Goal: Task Accomplishment & Management: Use online tool/utility

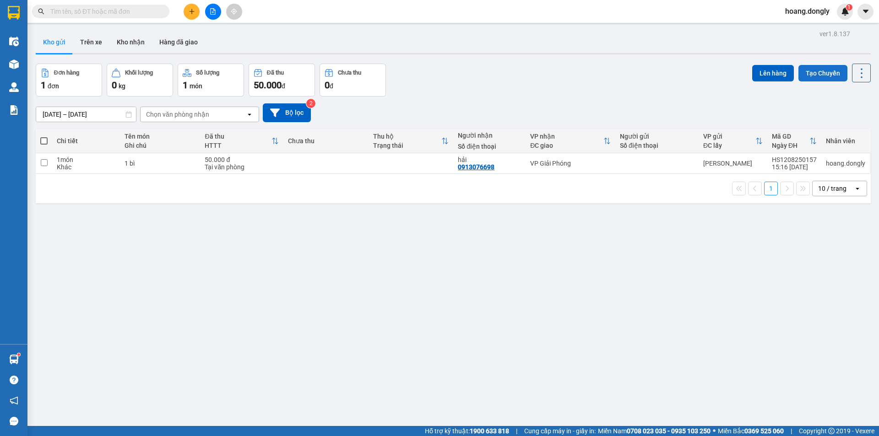
click at [820, 74] on button "Tạo Chuyến" at bounding box center [822, 73] width 49 height 16
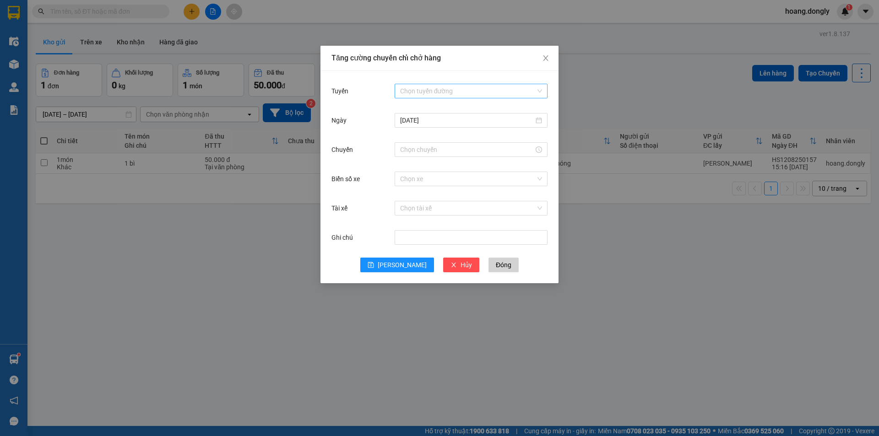
click at [543, 88] on div "Chọn tuyến đường" at bounding box center [470, 91] width 153 height 15
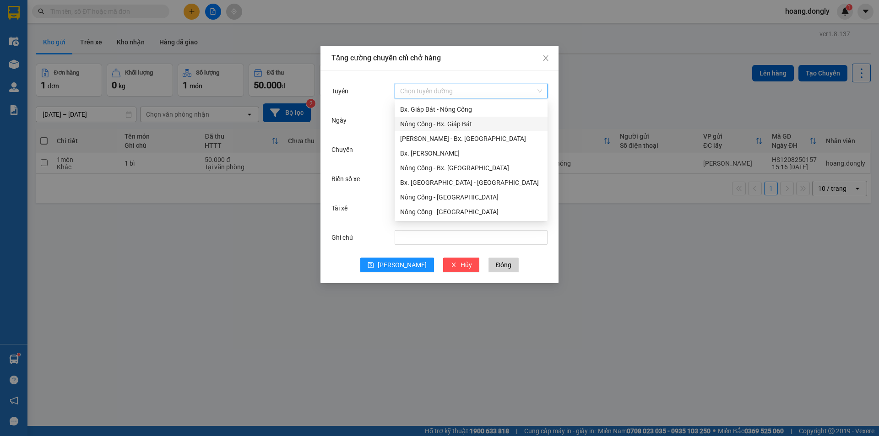
click at [475, 123] on div "Nông Cống - Bx. Giáp Bát" at bounding box center [471, 124] width 142 height 10
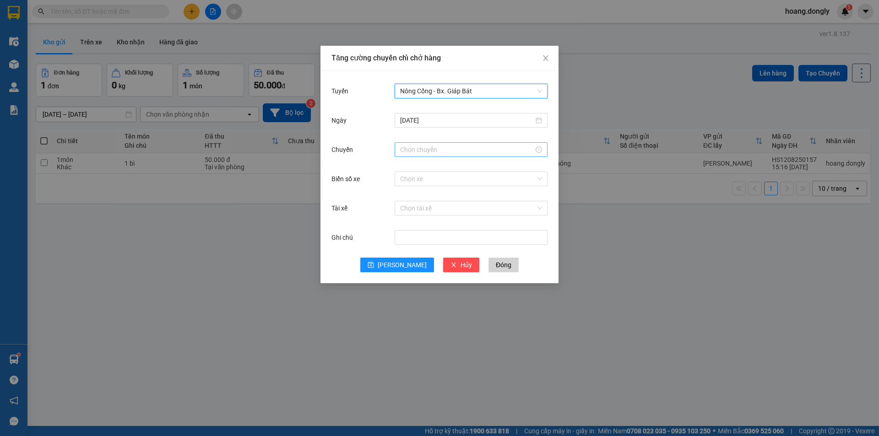
click at [482, 146] on input "Chuyến" at bounding box center [467, 150] width 134 height 10
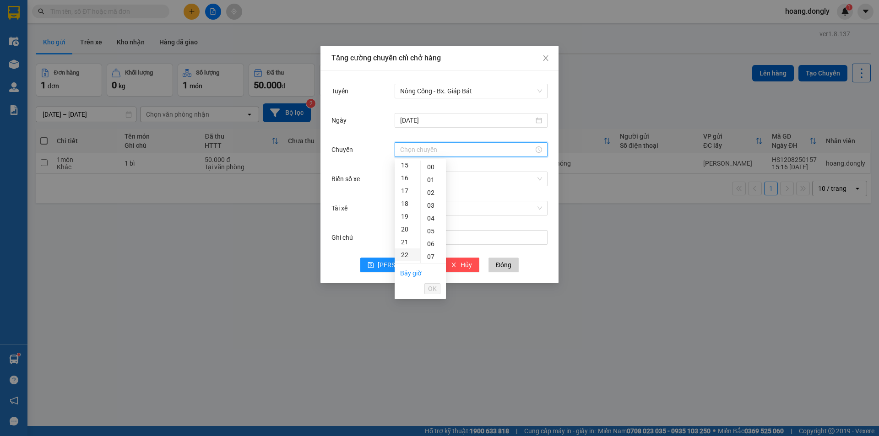
scroll to position [137, 0]
click at [405, 233] on div "16" at bounding box center [407, 234] width 26 height 13
click at [433, 221] on div "40" at bounding box center [433, 222] width 25 height 13
type input "16:40"
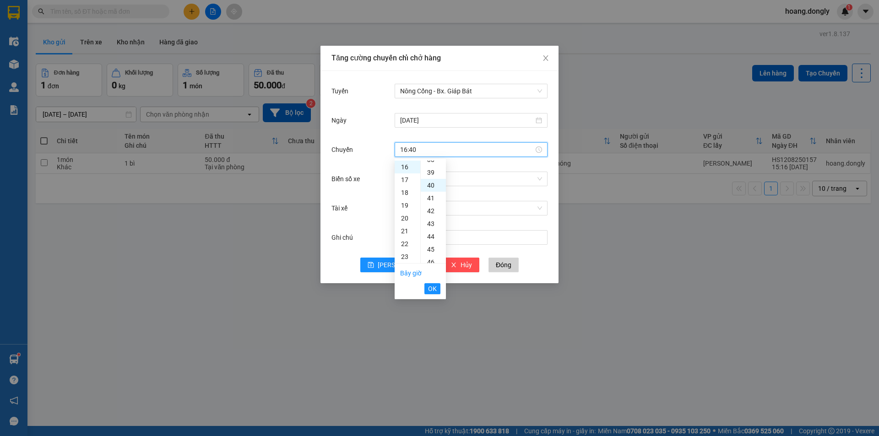
scroll to position [512, 0]
click at [430, 282] on li "OK" at bounding box center [432, 289] width 16 height 16
click at [435, 290] on span "OK" at bounding box center [432, 289] width 9 height 10
click at [421, 178] on input "Biển số xe" at bounding box center [467, 179] width 135 height 14
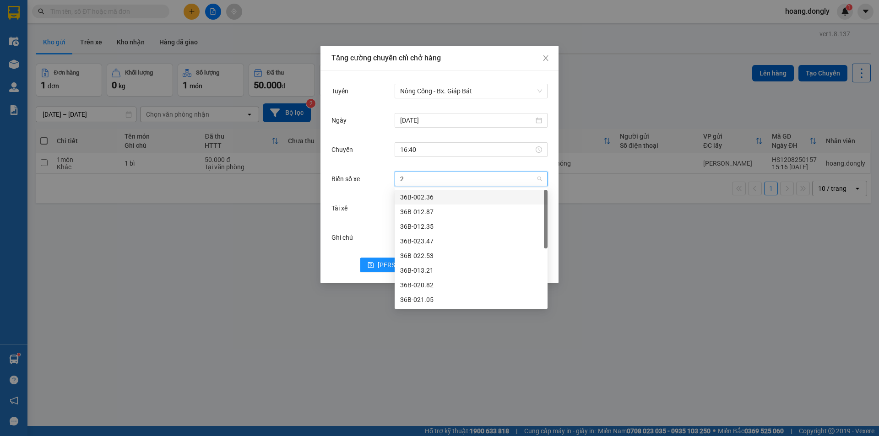
type input "24"
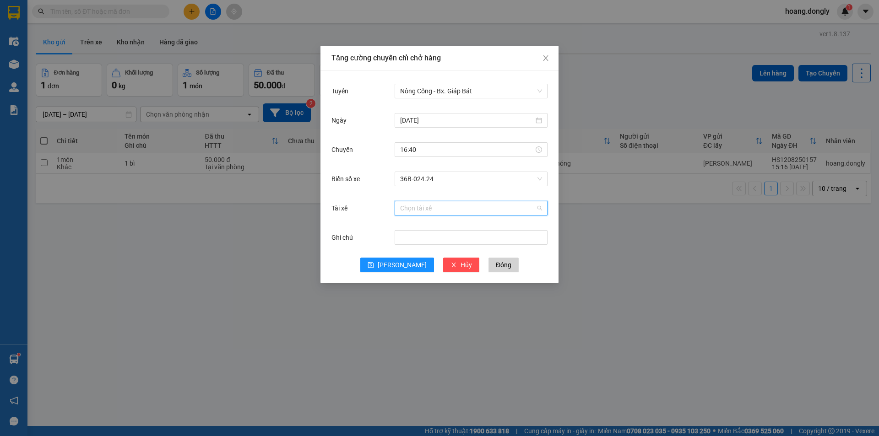
click at [421, 209] on input "Tài xế" at bounding box center [467, 208] width 135 height 14
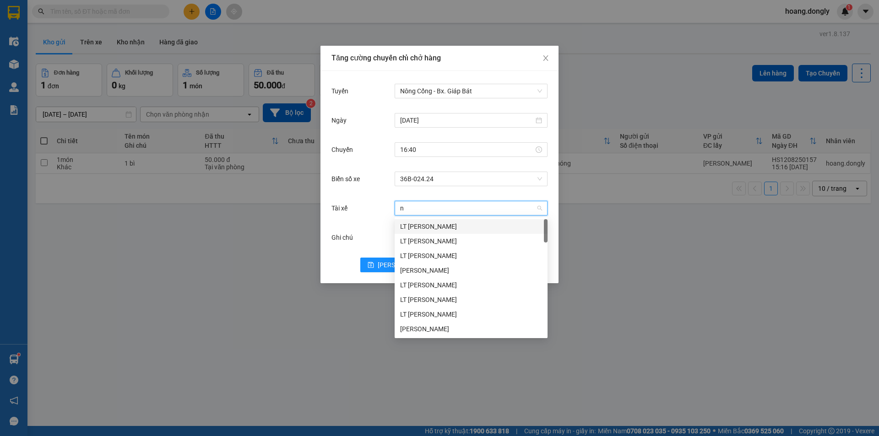
type input "nu"
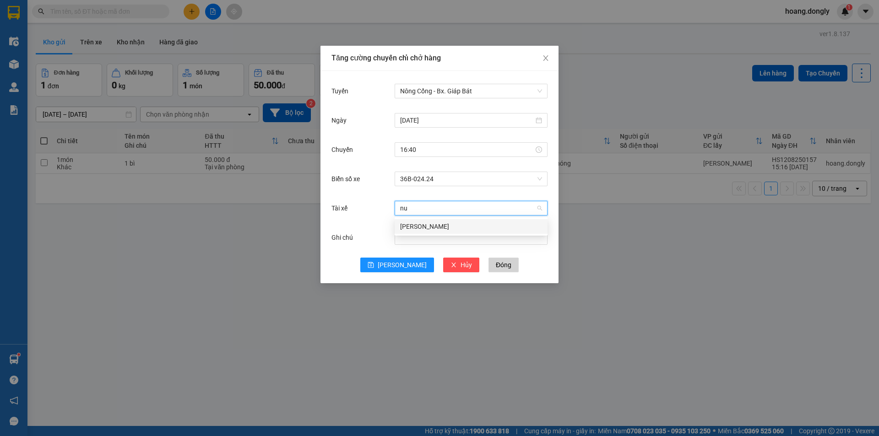
click at [416, 226] on div "[PERSON_NAME]" at bounding box center [471, 226] width 142 height 10
click at [398, 262] on span "[PERSON_NAME]" at bounding box center [401, 265] width 49 height 10
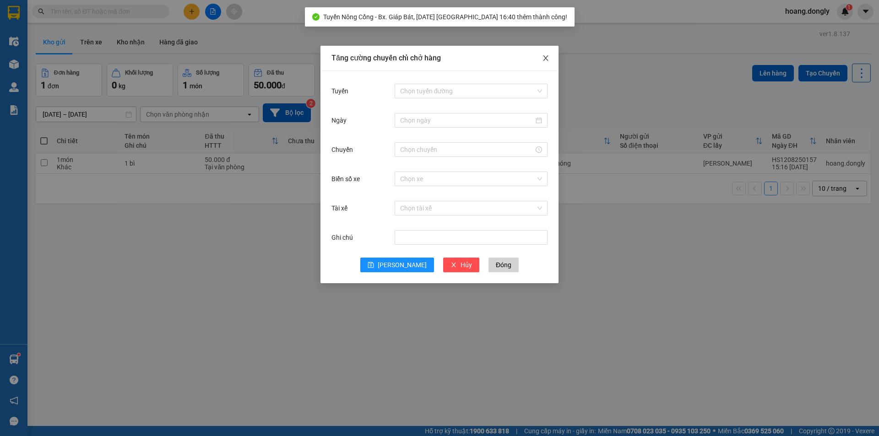
click at [546, 59] on icon "close" at bounding box center [545, 57] width 7 height 7
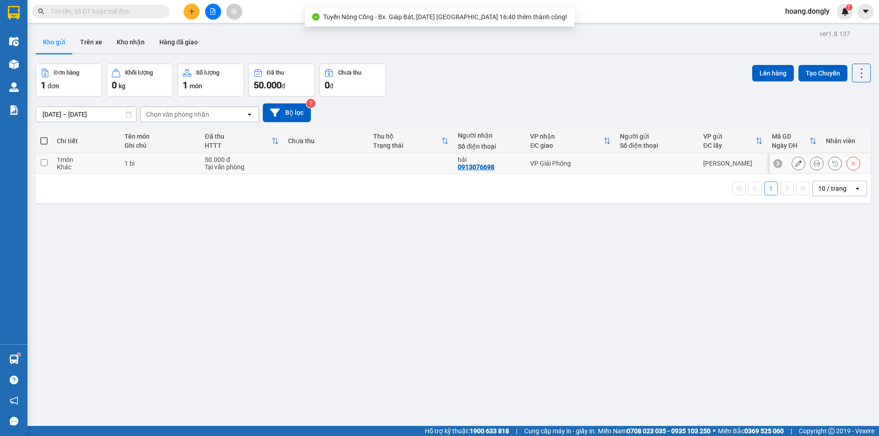
drag, startPoint x: 296, startPoint y: 169, endPoint x: 349, endPoint y: 163, distance: 53.4
click at [296, 167] on td at bounding box center [325, 163] width 85 height 21
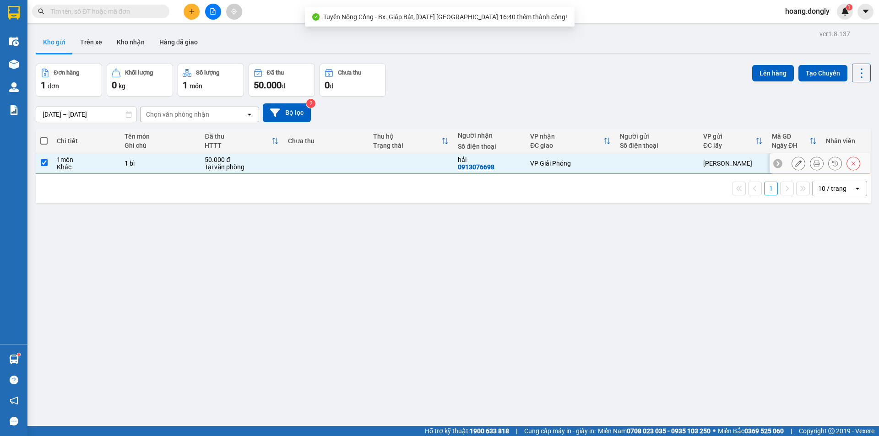
checkbox input "true"
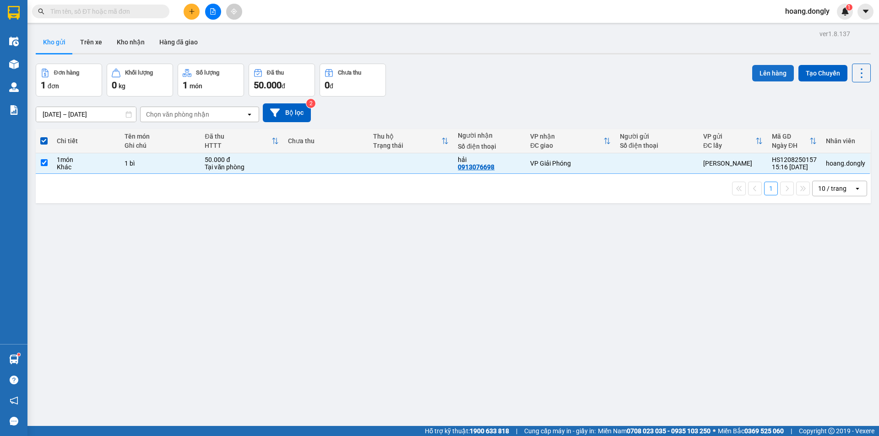
click at [777, 72] on button "Lên hàng" at bounding box center [773, 73] width 42 height 16
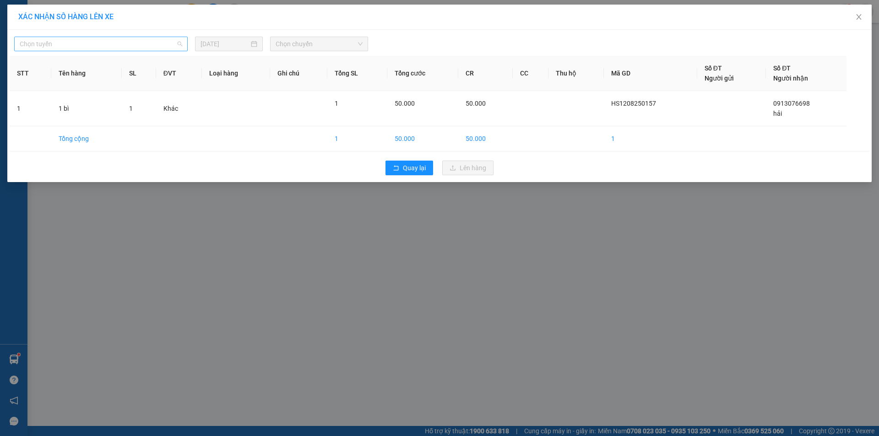
click at [178, 43] on span "Chọn tuyến" at bounding box center [101, 44] width 162 height 14
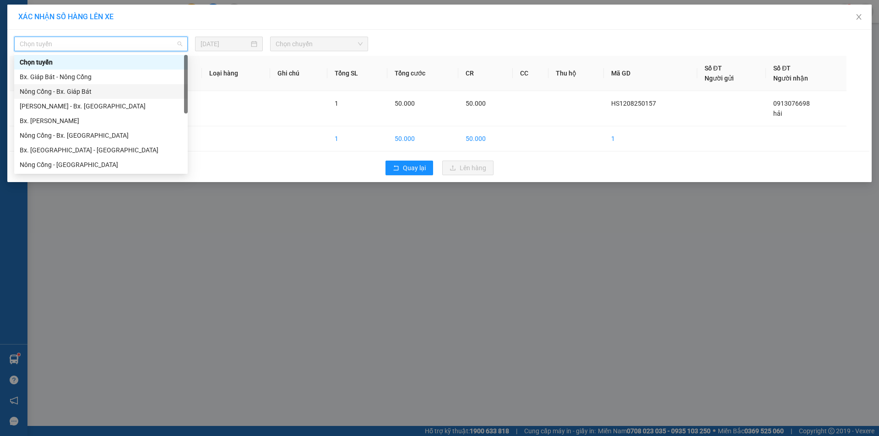
click at [87, 93] on div "Nông Cống - Bx. Giáp Bát" at bounding box center [101, 91] width 162 height 10
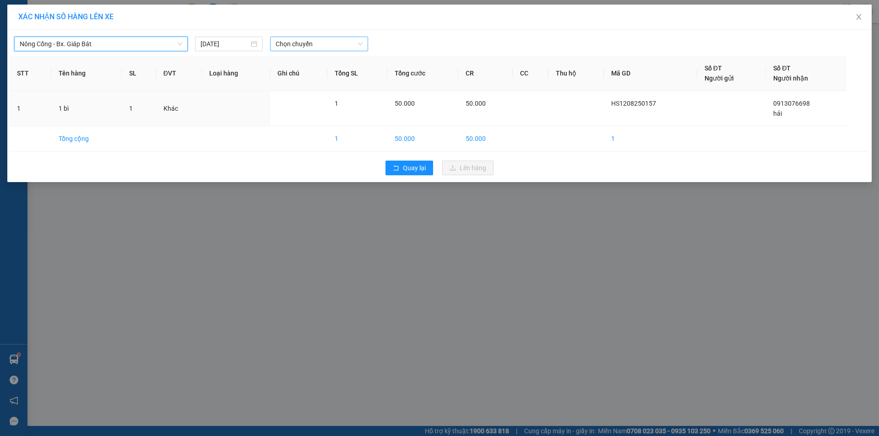
click at [360, 45] on span "Chọn chuyến" at bounding box center [318, 44] width 87 height 14
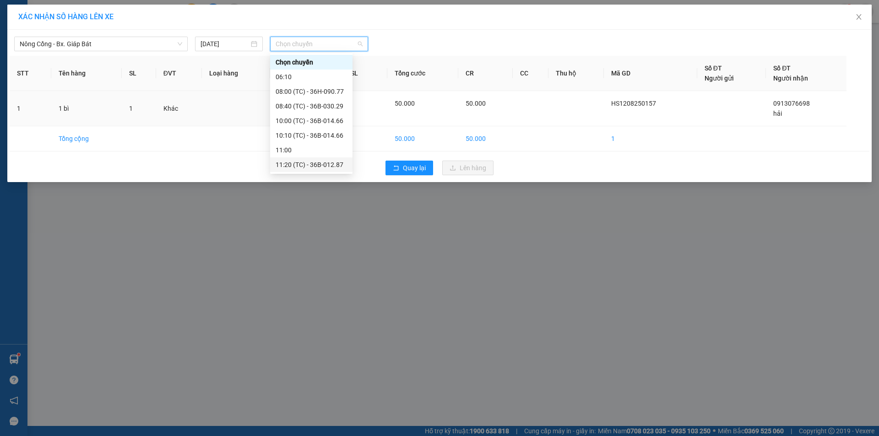
scroll to position [44, 0]
click at [299, 160] on div "16:40 (TC) - 36B-024.24" at bounding box center [310, 165] width 71 height 10
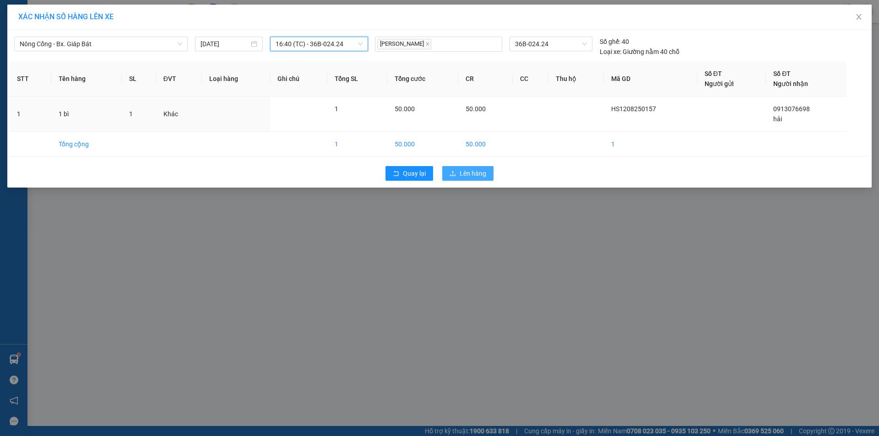
click at [468, 173] on span "Lên hàng" at bounding box center [472, 173] width 27 height 10
